Goal: Task Accomplishment & Management: Use online tool/utility

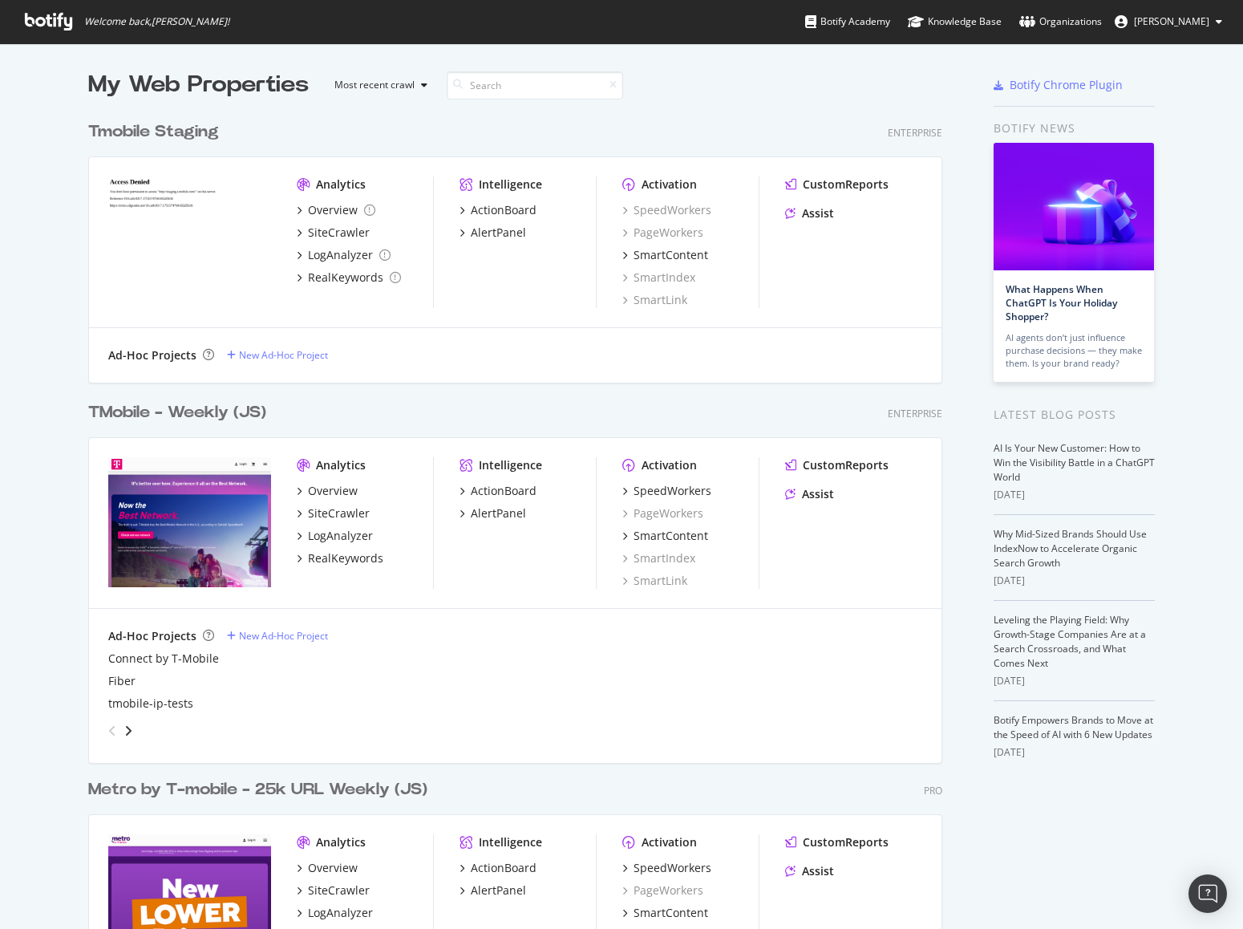
scroll to position [1303, 855]
click at [155, 420] on div "TMobile - Weekly (JS)" at bounding box center [177, 412] width 178 height 23
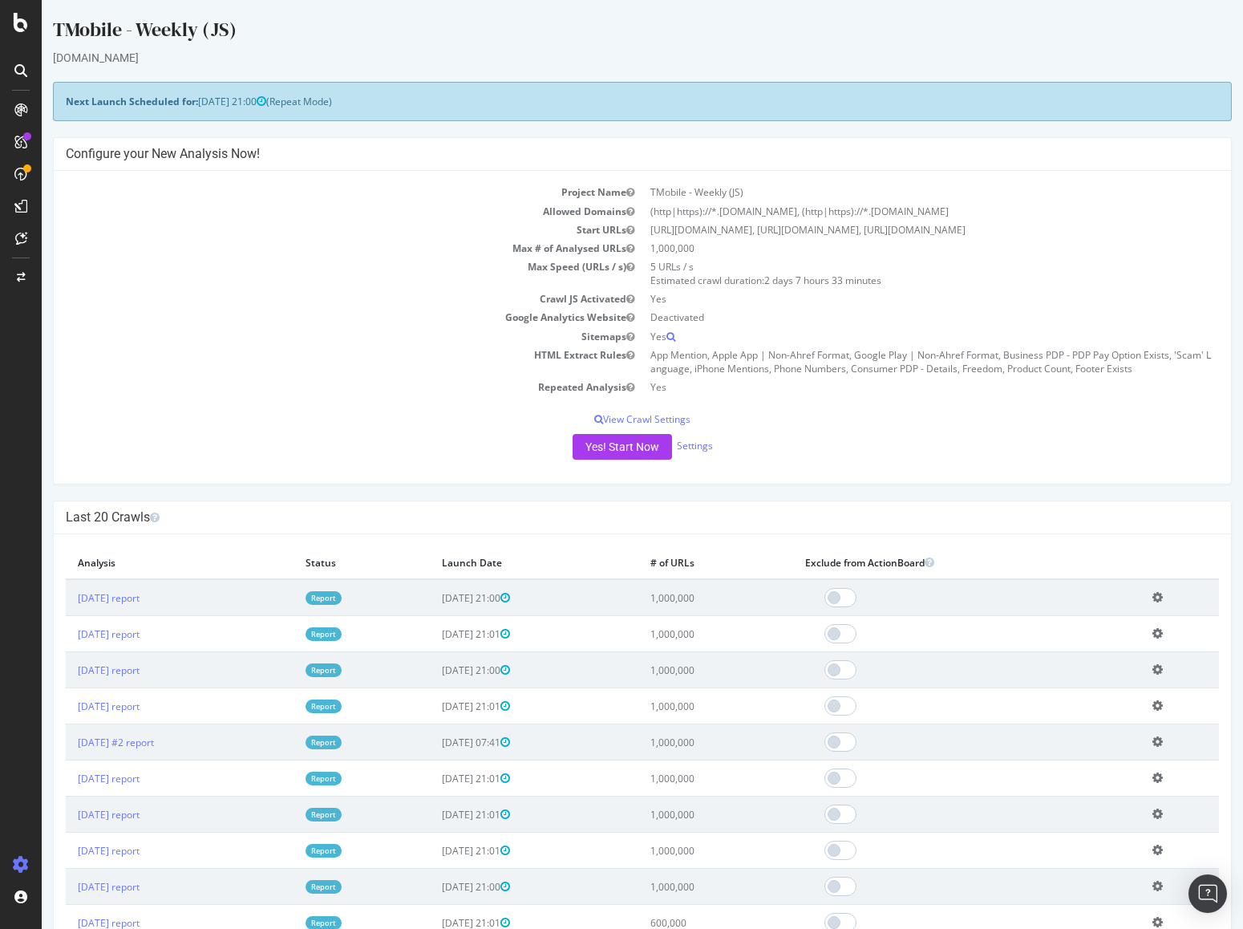
click at [112, 241] on div "SpeedWorkers" at bounding box center [94, 245] width 71 height 16
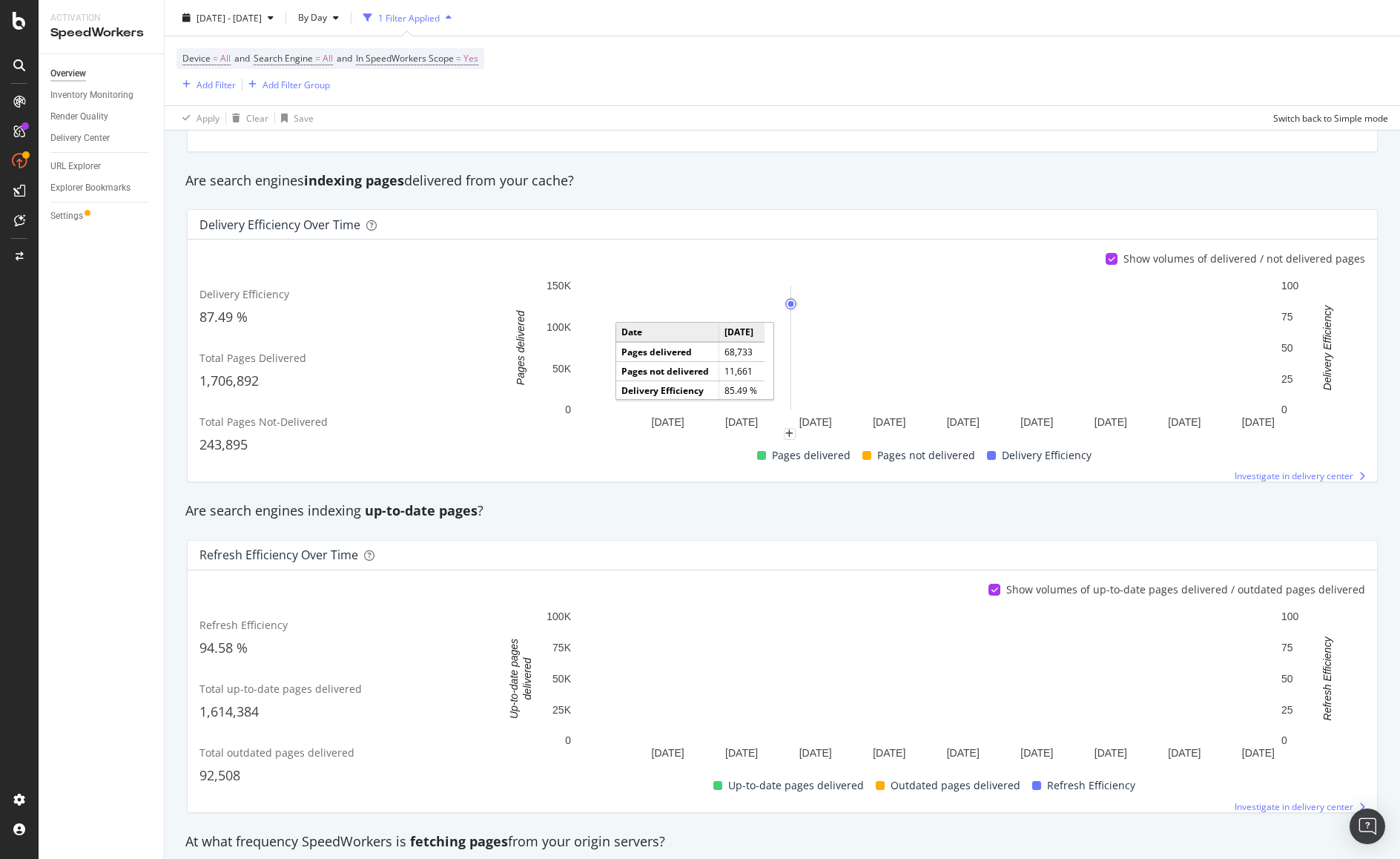
scroll to position [173, 0]
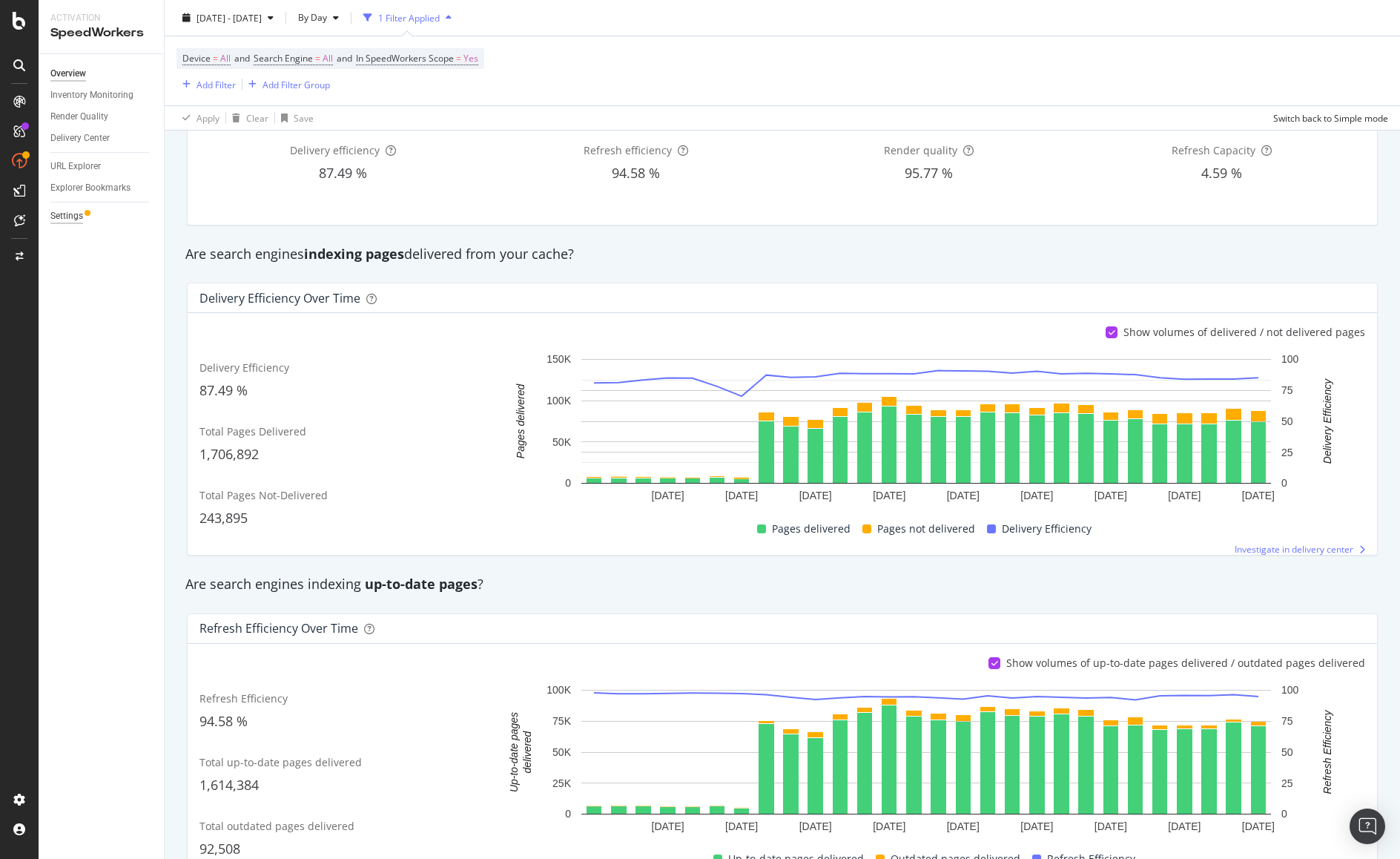
click at [65, 216] on div "Settings" at bounding box center [67, 215] width 32 height 16
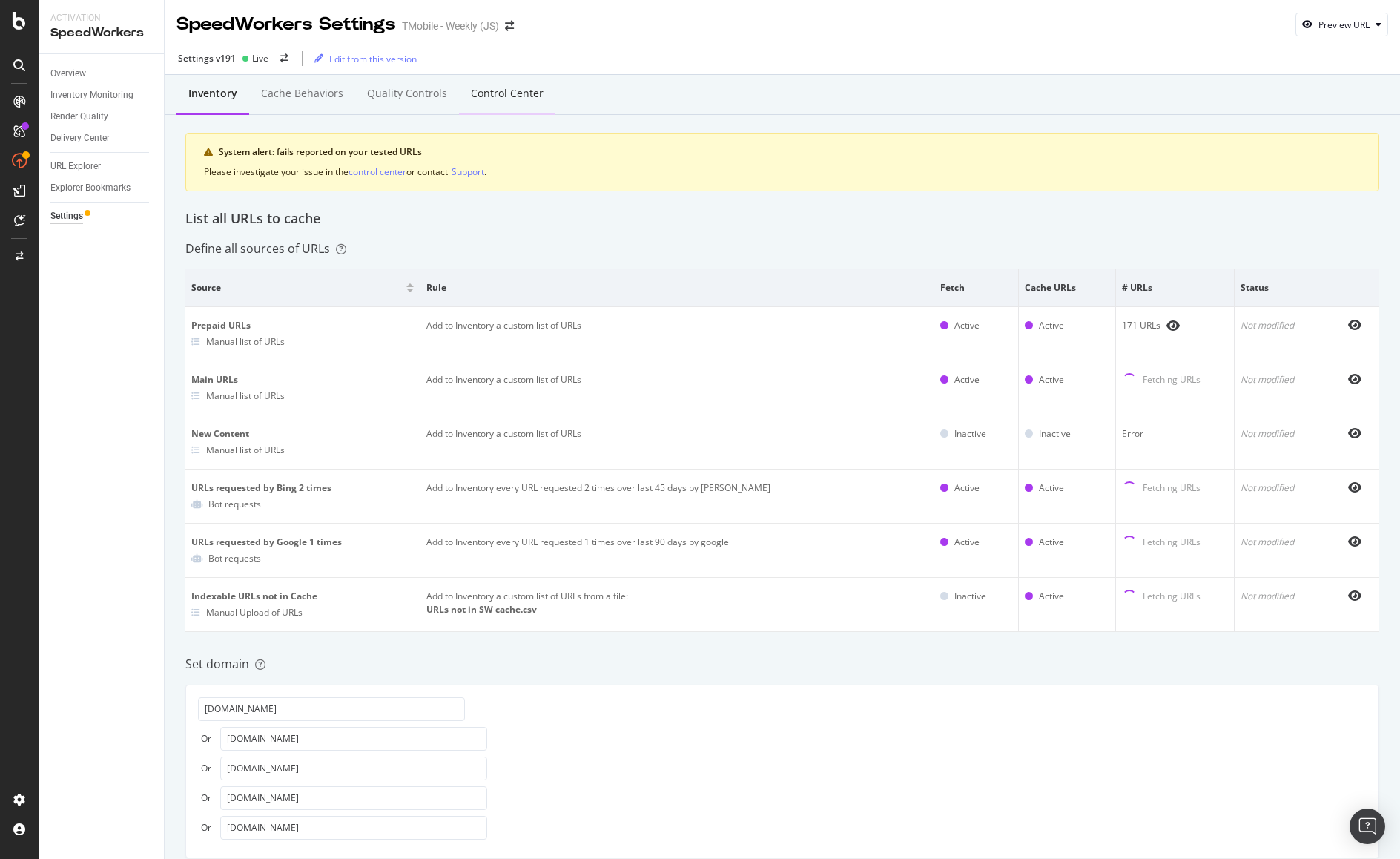
click at [518, 95] on div "Control Center" at bounding box center [507, 93] width 73 height 15
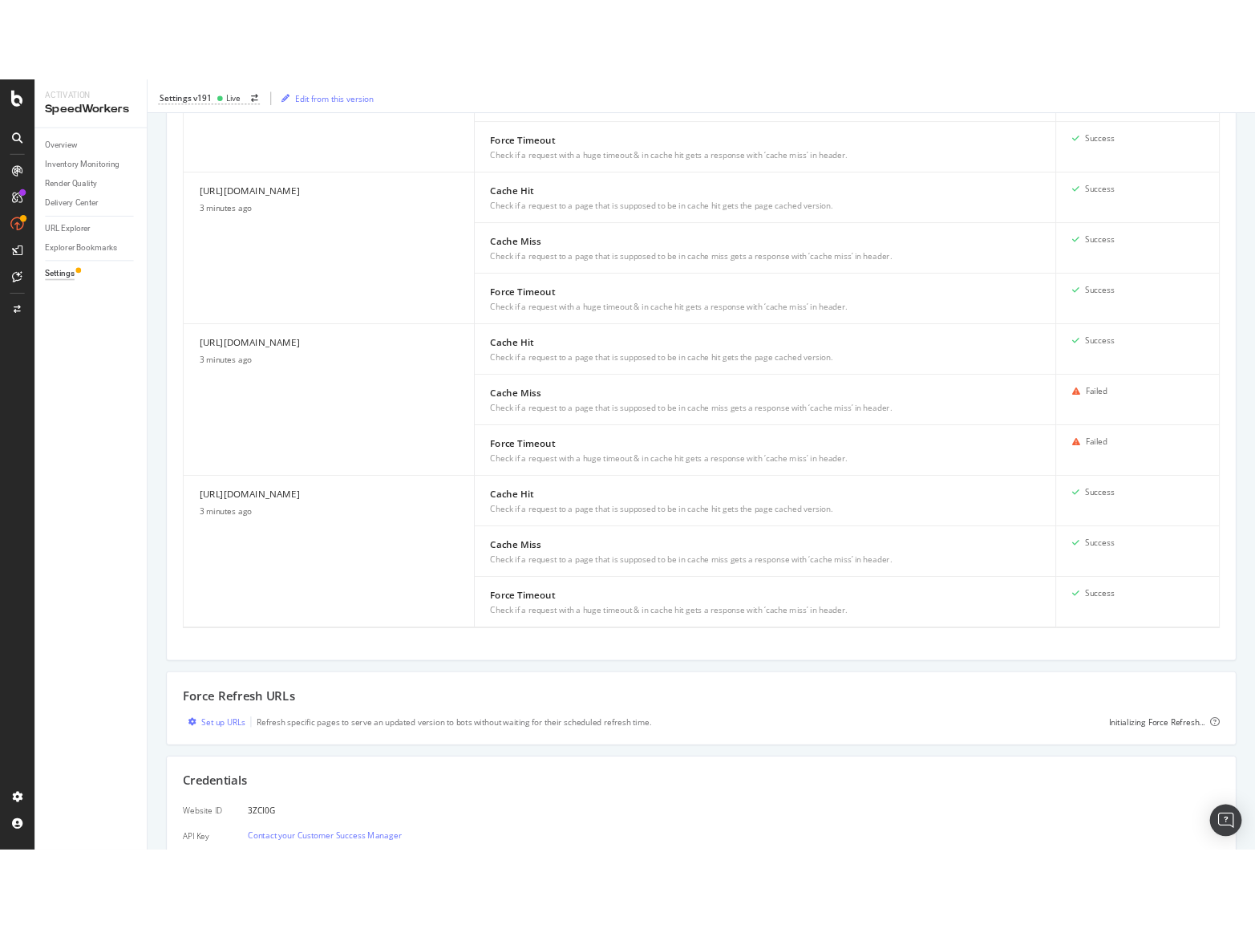
scroll to position [1853, 0]
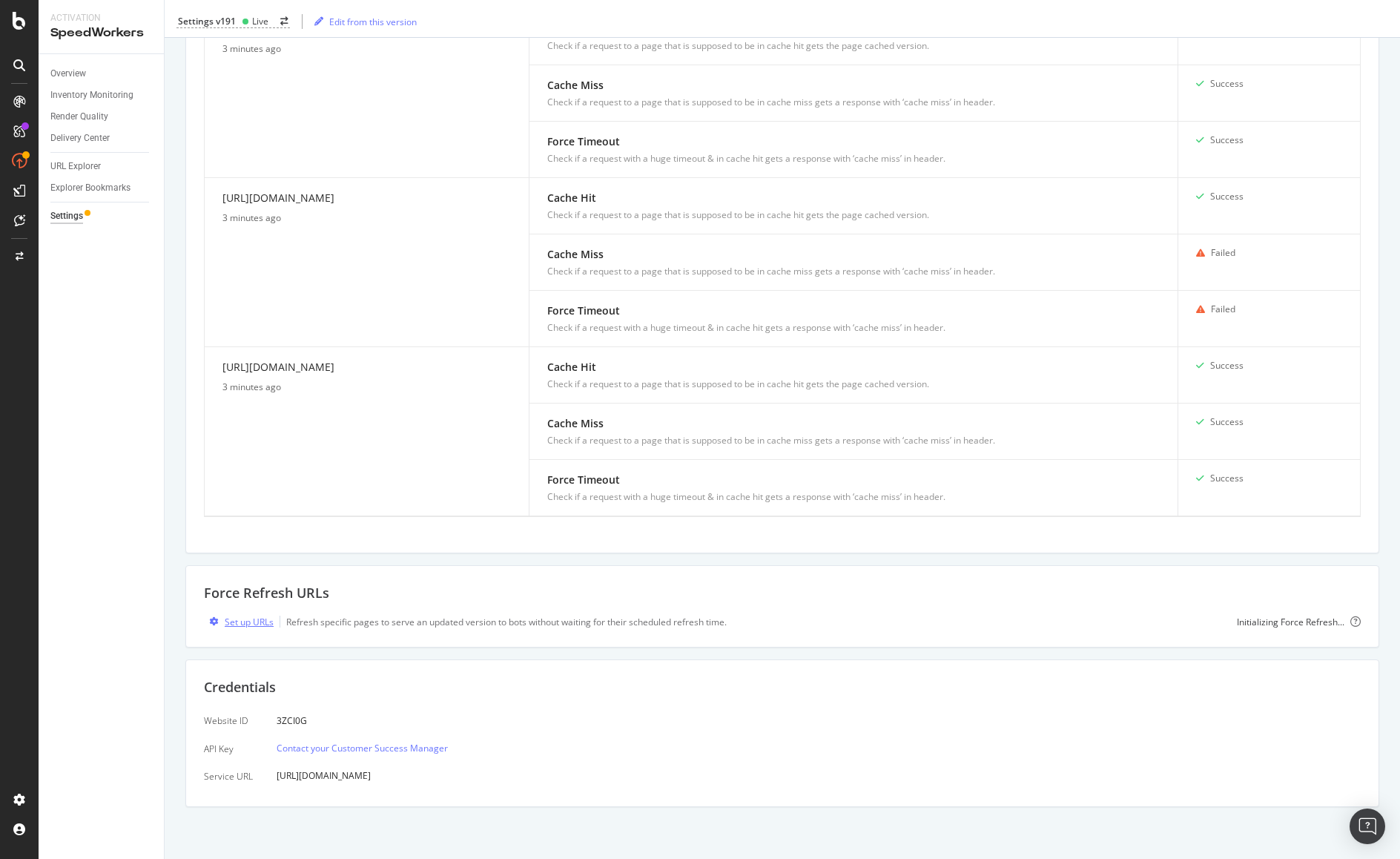
click at [234, 623] on div "Set up URLs" at bounding box center [249, 622] width 49 height 13
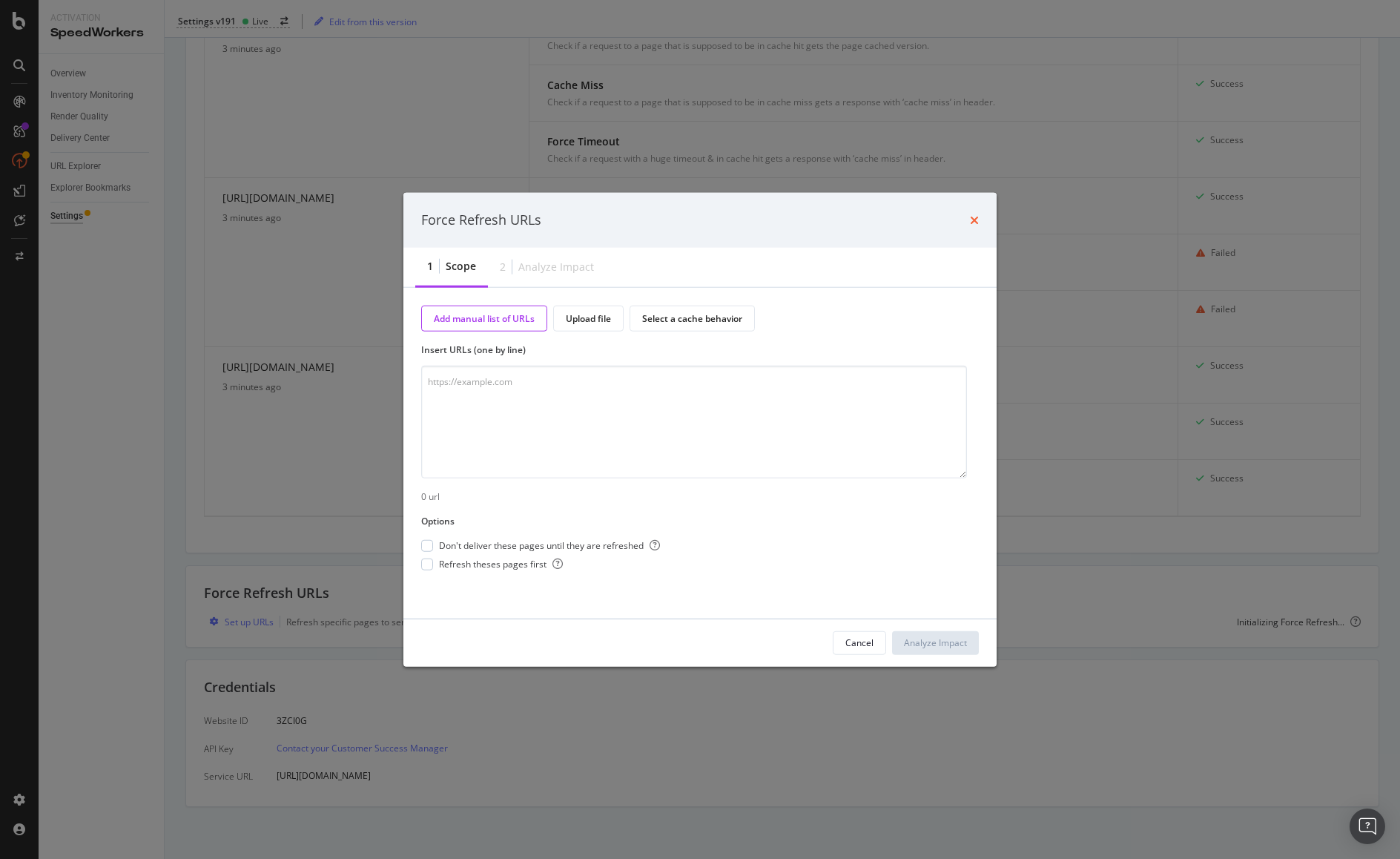
drag, startPoint x: 962, startPoint y: 215, endPoint x: 976, endPoint y: 222, distance: 15.7
click at [968, 218] on div "Force Refresh URLs" at bounding box center [700, 220] width 558 height 19
click at [976, 222] on icon "times" at bounding box center [975, 220] width 9 height 12
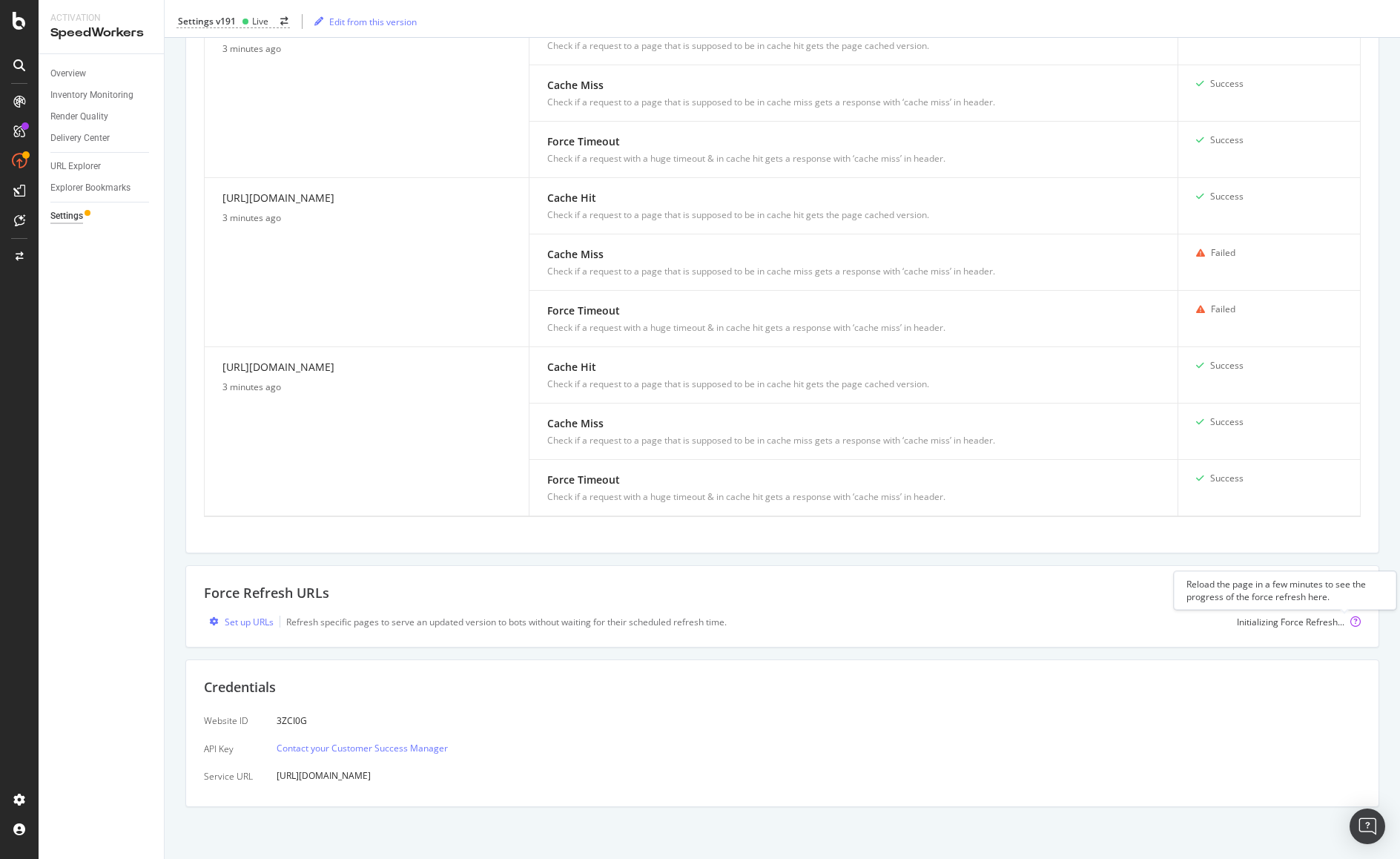
click at [1148, 618] on icon at bounding box center [1356, 621] width 10 height 10
click at [227, 626] on div "Set up URLs" at bounding box center [249, 622] width 49 height 13
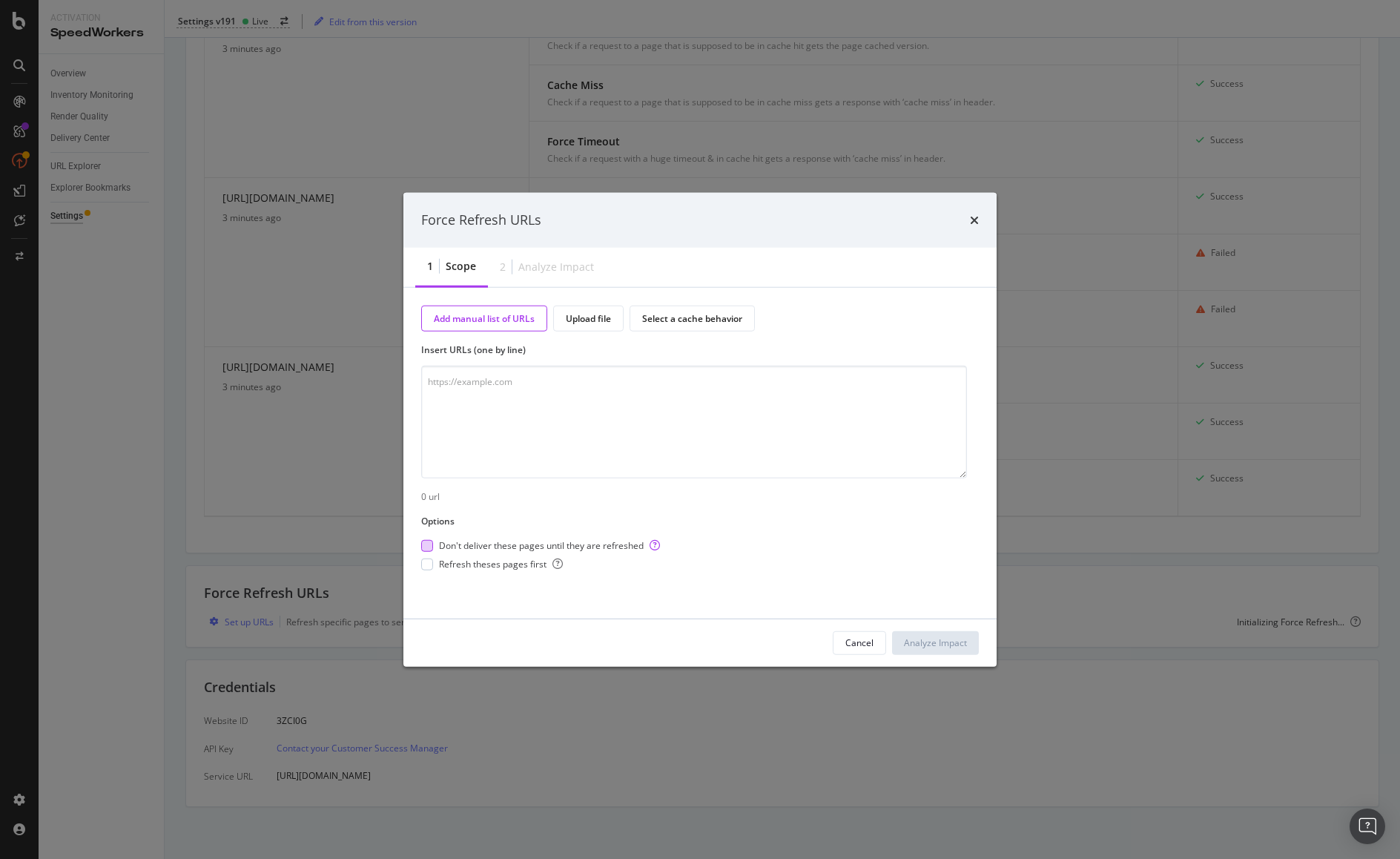
click at [424, 545] on div "modal" at bounding box center [427, 546] width 12 height 12
click at [426, 564] on div "modal" at bounding box center [427, 564] width 12 height 12
click at [512, 392] on textarea "modal" at bounding box center [694, 422] width 546 height 113
paste textarea "[PERSON_NAME] <[PERSON_NAME][EMAIL_ADDRESS][PERSON_NAME][DOMAIN_NAME]>"
type textarea "[PERSON_NAME] <[PERSON_NAME][EMAIL_ADDRESS][PERSON_NAME][DOMAIN_NAME]>"
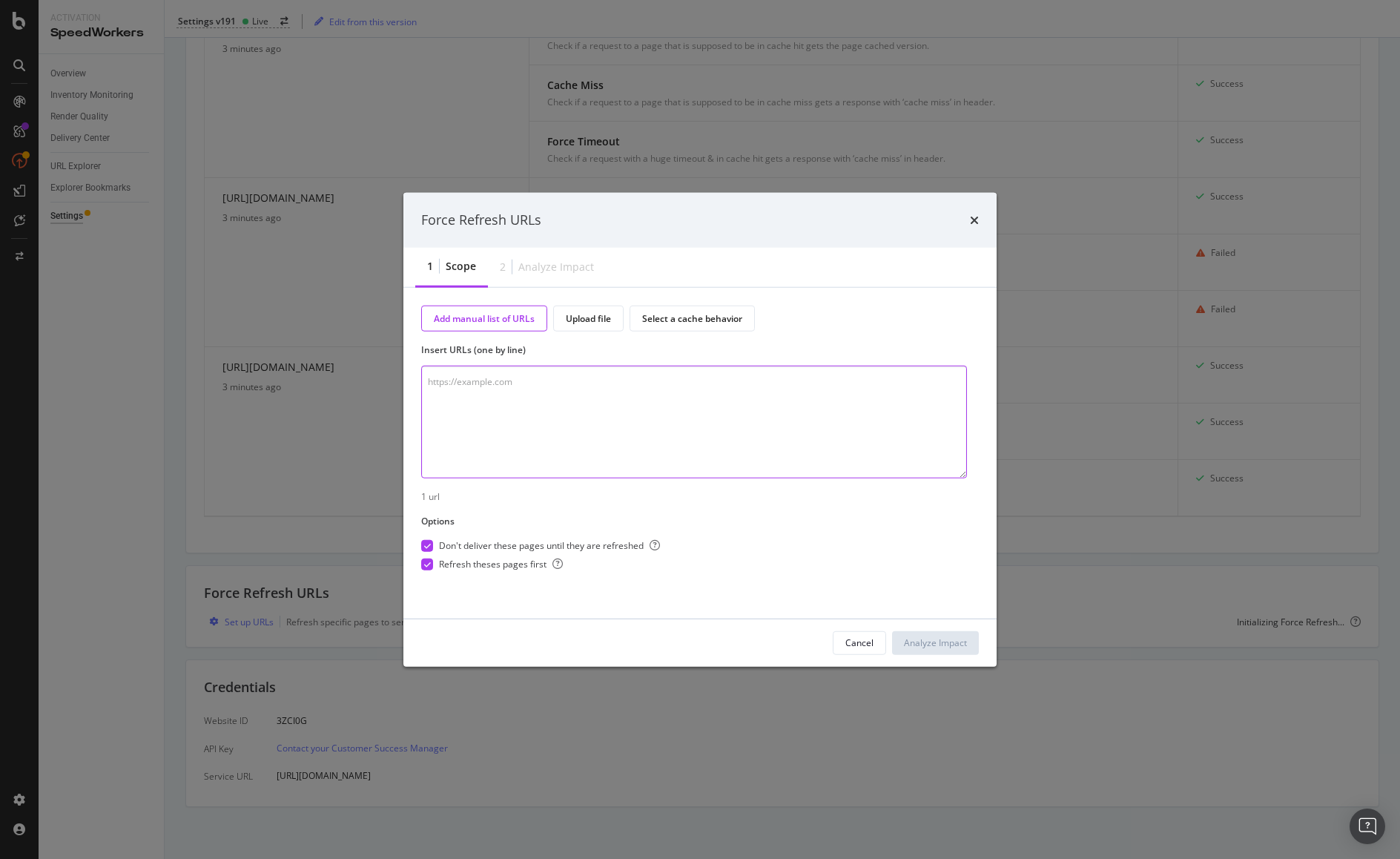
click at [700, 425] on textarea "modal" at bounding box center [694, 422] width 546 height 113
paste textarea "[URL][DOMAIN_NAME]"
click at [460, 399] on textarea "[URL][DOMAIN_NAME] [URL][DOMAIN_NAME]" at bounding box center [694, 422] width 546 height 113
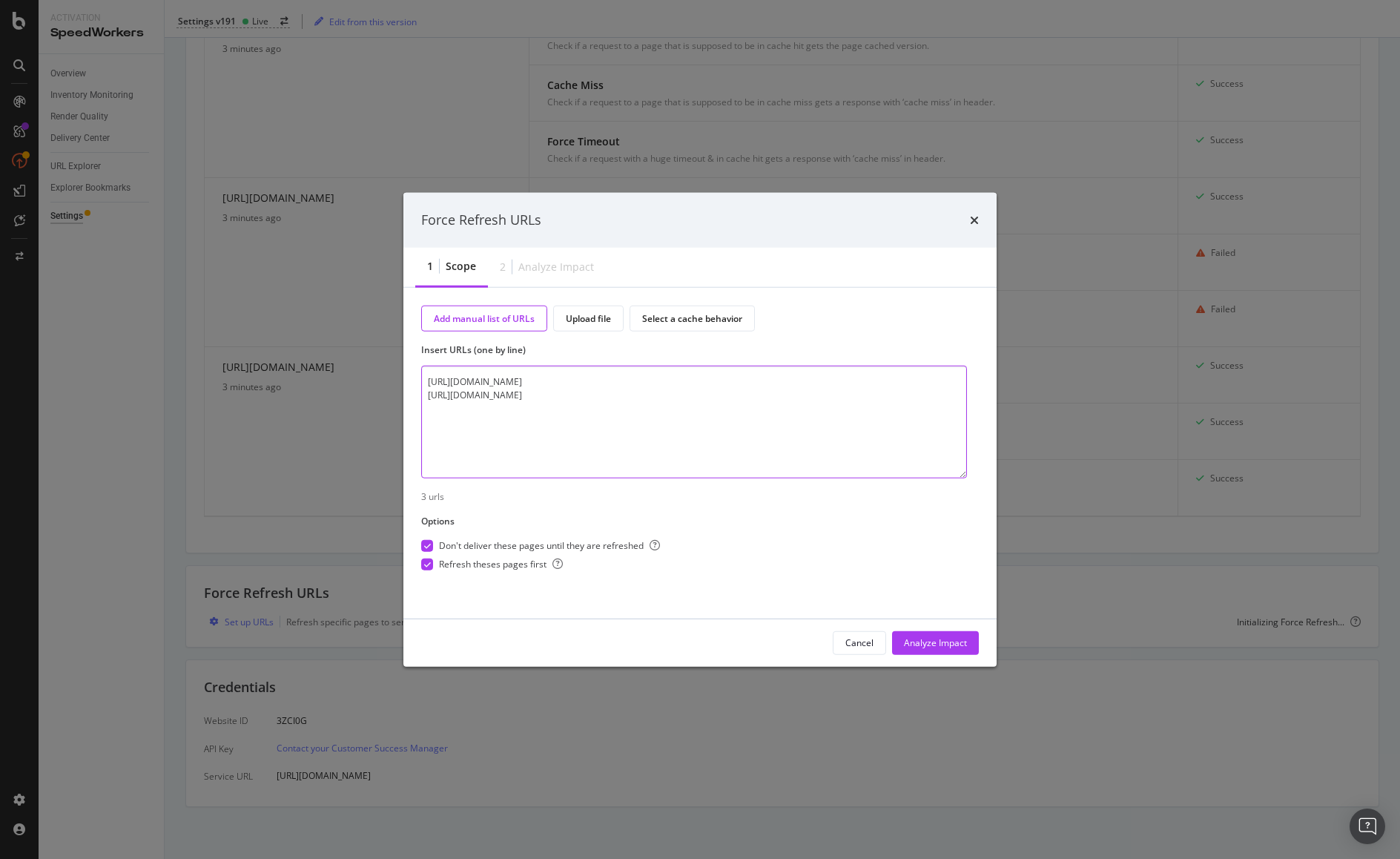
type textarea "[URL][DOMAIN_NAME] [URL][DOMAIN_NAME]"
drag, startPoint x: 669, startPoint y: 380, endPoint x: 507, endPoint y: 322, distance: 172.1
click at [414, 377] on div "Add manual list of URLs Upload file Select a cache behavior Insert URLs (one by…" at bounding box center [700, 452] width 594 height 331
